Goal: Find specific page/section: Find specific page/section

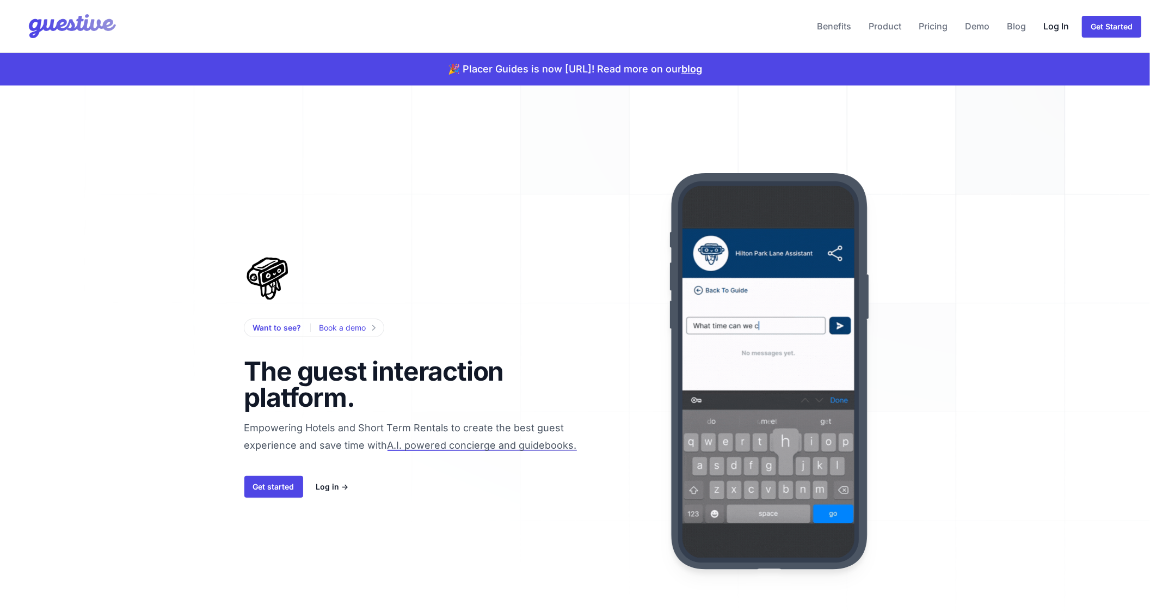
click at [1054, 26] on link "Log In" at bounding box center [1056, 26] width 34 height 26
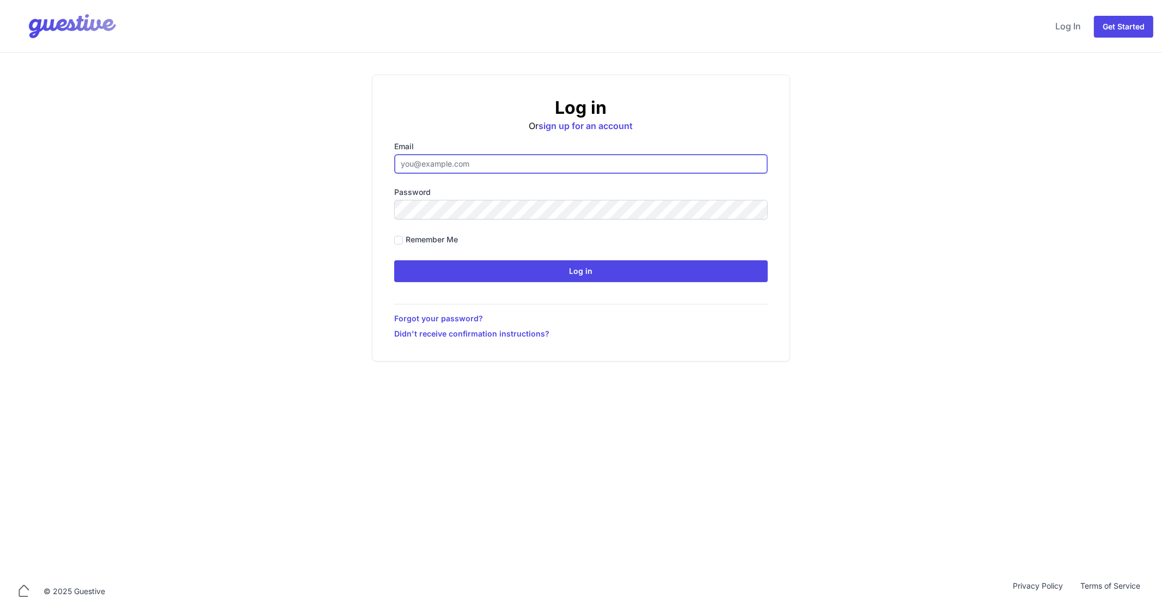
type input "[EMAIL_ADDRESS][DOMAIN_NAME]"
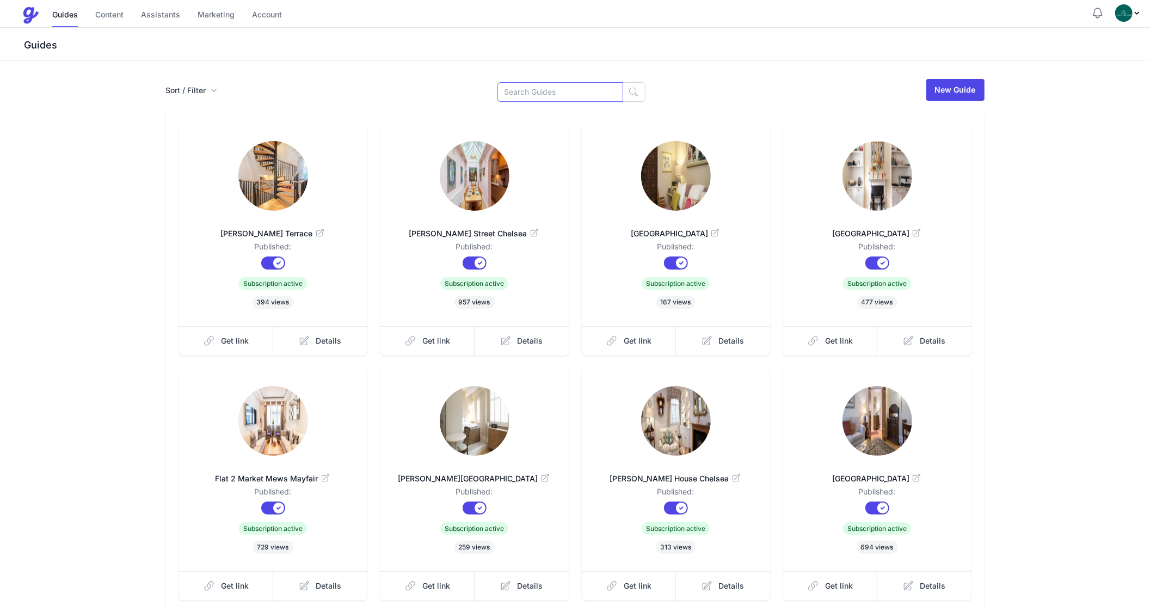
click at [564, 94] on input at bounding box center [561, 92] width 126 height 20
type input "Clive"
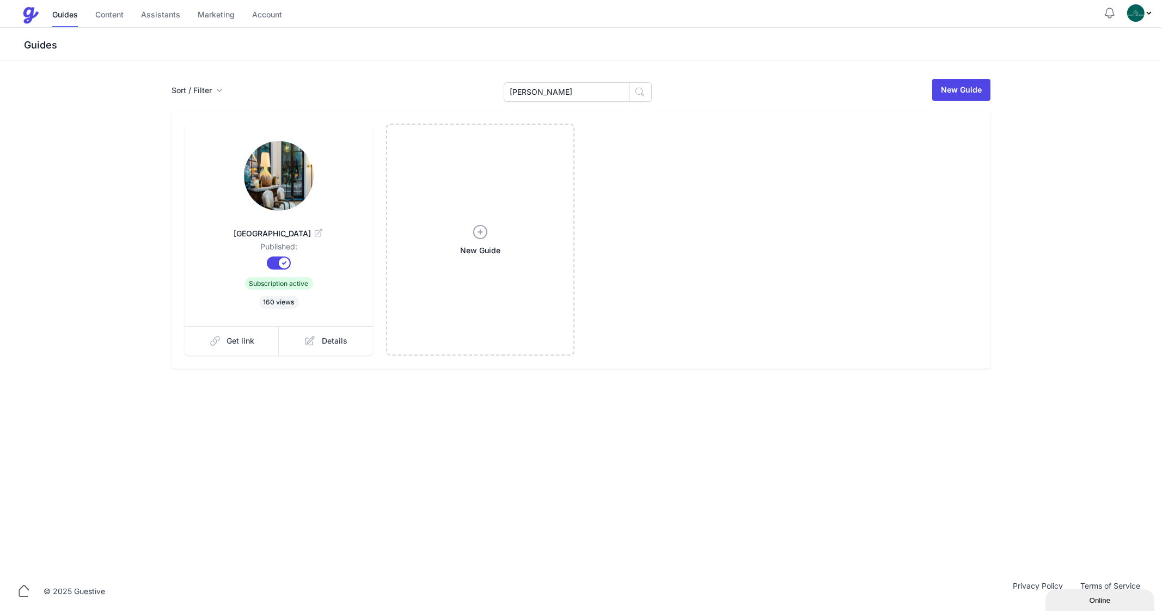
click at [262, 185] on img at bounding box center [279, 176] width 70 height 70
click at [234, 347] on link "Get link" at bounding box center [232, 340] width 95 height 29
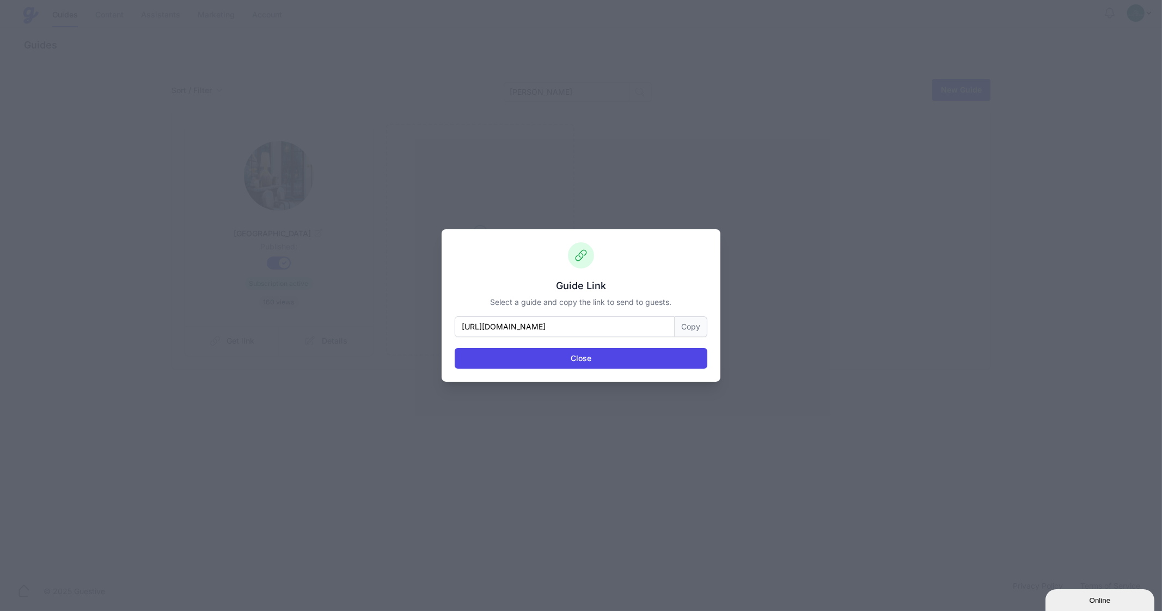
click at [690, 321] on button "Copy" at bounding box center [691, 326] width 33 height 21
click at [617, 355] on button "Close" at bounding box center [581, 358] width 253 height 21
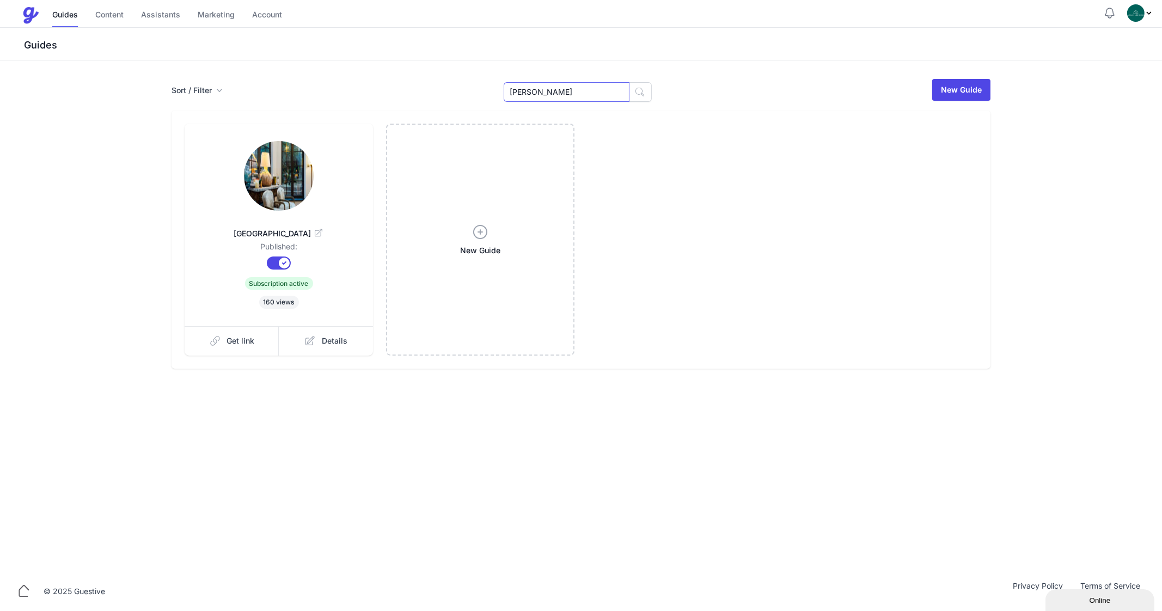
click at [565, 94] on input "[PERSON_NAME]" at bounding box center [567, 92] width 126 height 20
type input "Guth"
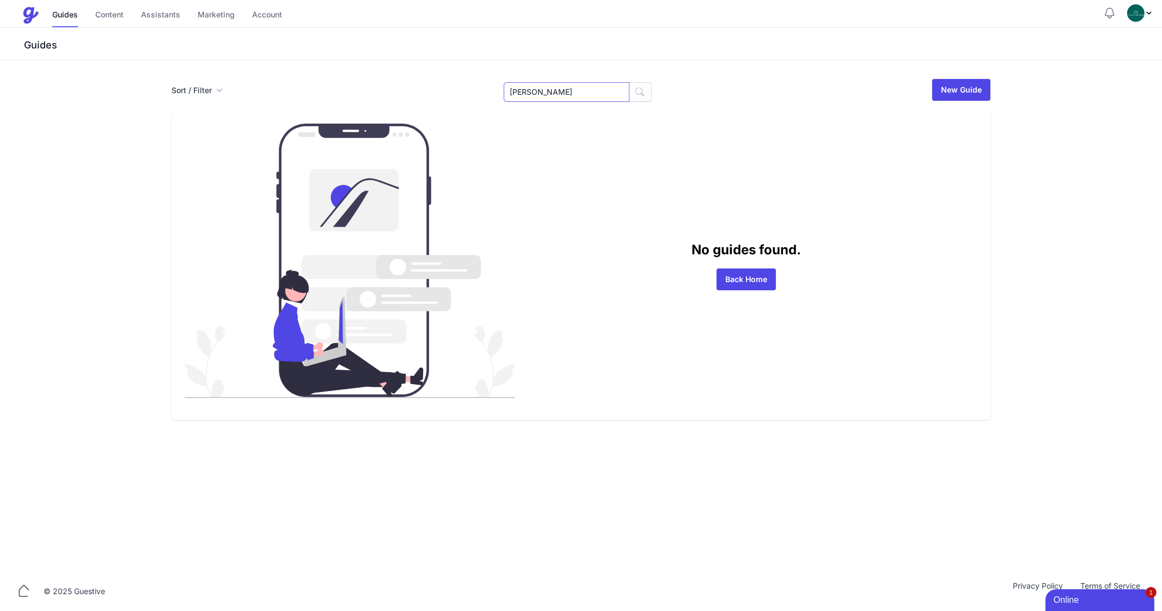
click at [575, 100] on input "Guth" at bounding box center [567, 92] width 126 height 20
type input "Guthrie"
click at [550, 91] on input "Guthrie" at bounding box center [567, 92] width 126 height 20
click at [549, 91] on input "Guthrie" at bounding box center [567, 92] width 126 height 20
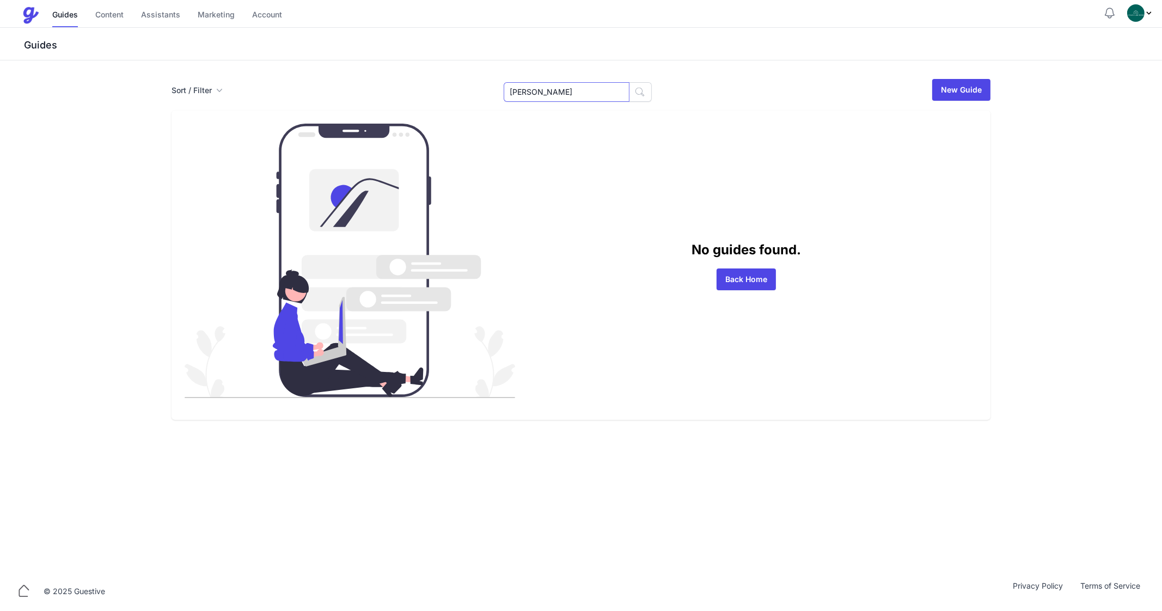
click at [549, 91] on input "Guthrie" at bounding box center [567, 92] width 126 height 20
click at [534, 91] on input "Guthrie" at bounding box center [567, 92] width 126 height 20
type input "7"
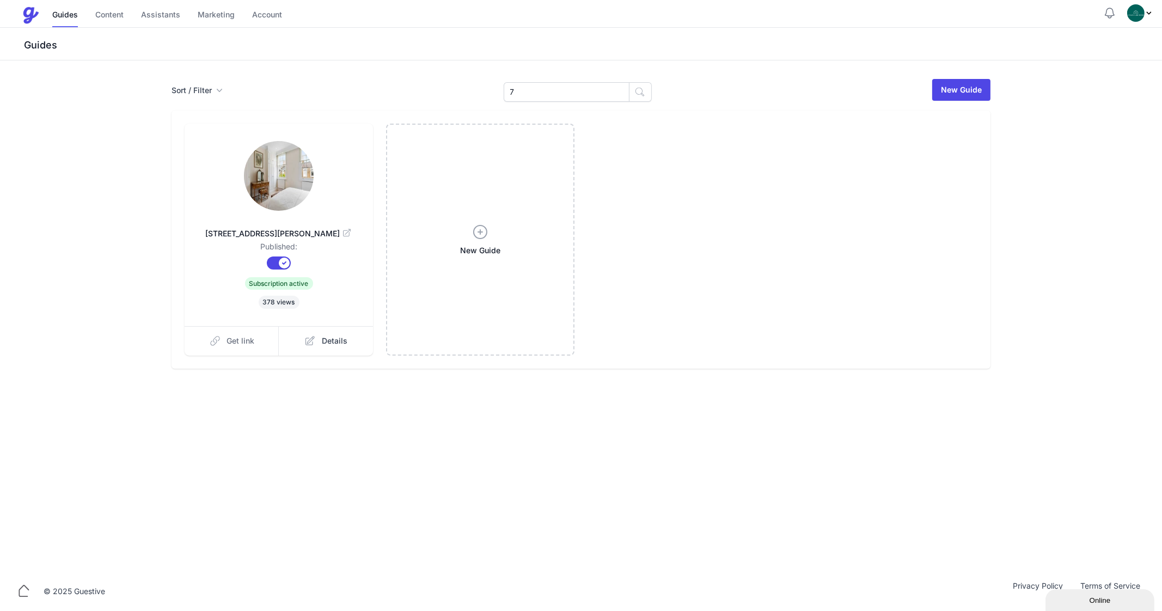
click at [220, 338] on link "Get link" at bounding box center [232, 340] width 95 height 29
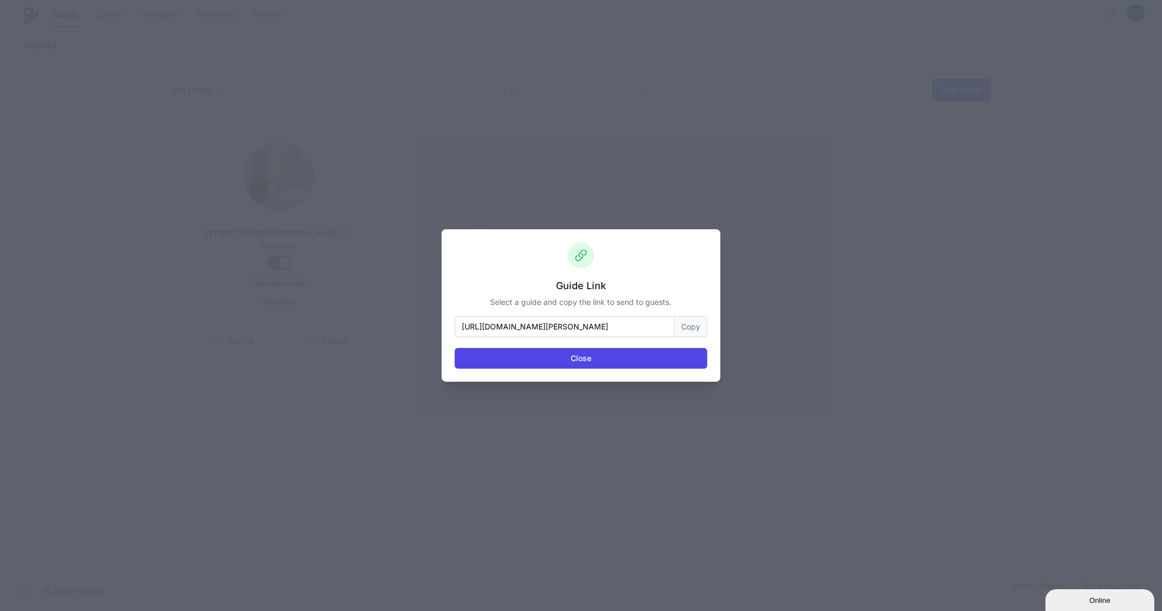
click at [695, 325] on button "Copy" at bounding box center [691, 326] width 33 height 21
click at [567, 359] on button "Close" at bounding box center [581, 358] width 253 height 21
